Goal: Subscribe to service/newsletter

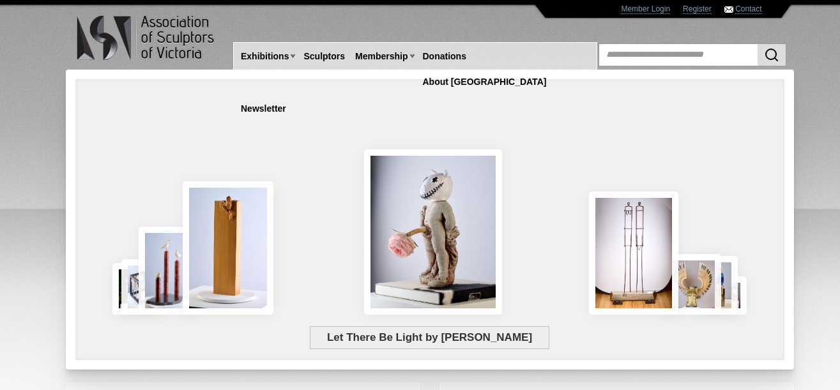
scroll to position [350, 0]
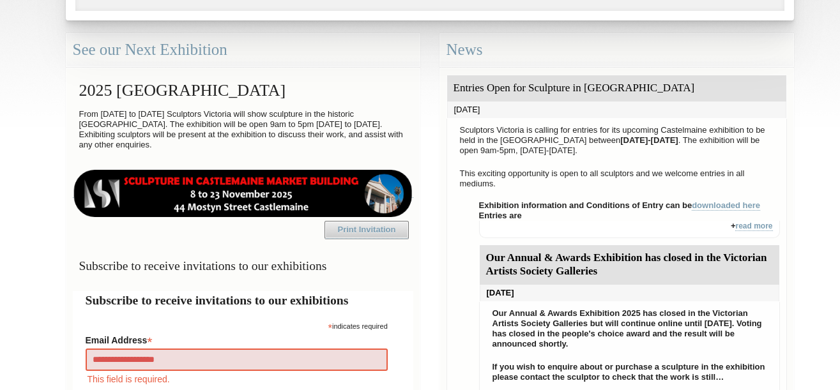
type input "**********"
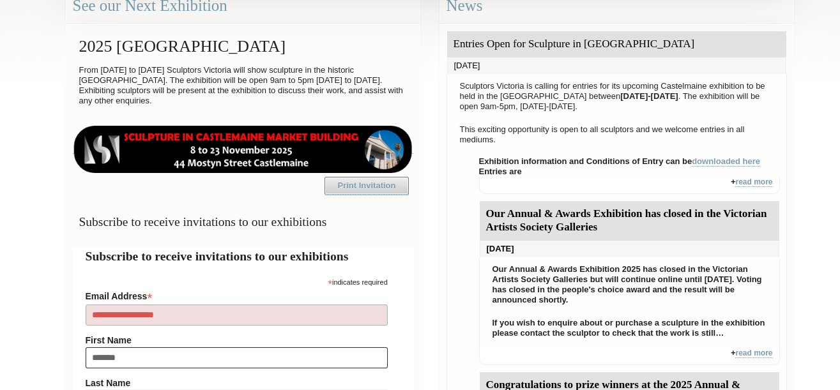
type input "*******"
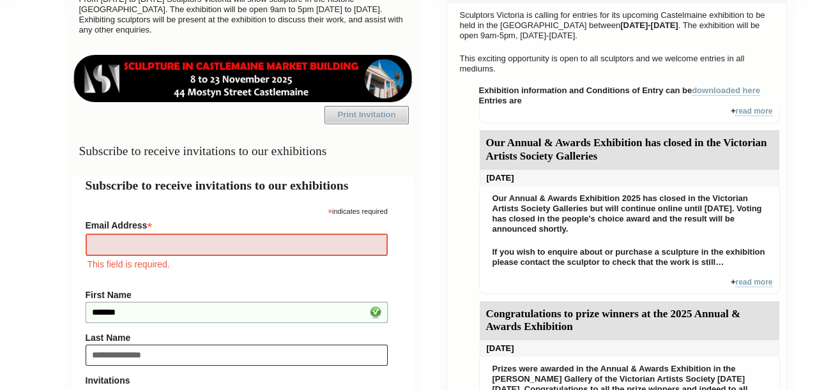
type input "**********"
